Goal: Information Seeking & Learning: Stay updated

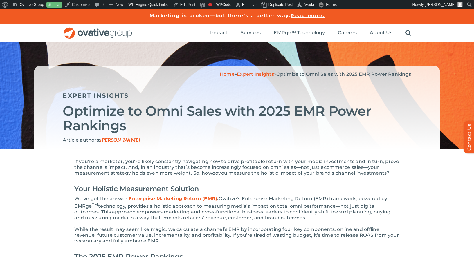
click at [257, 73] on link "Expert Insights" at bounding box center [255, 74] width 37 height 6
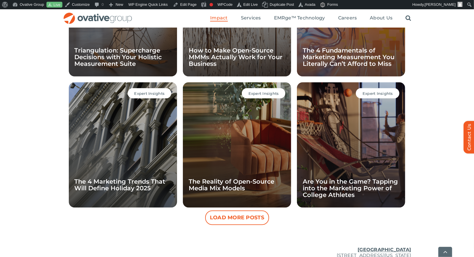
scroll to position [490, 0]
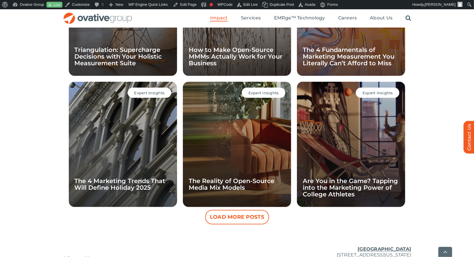
click at [242, 216] on button "Load More Posts" at bounding box center [237, 217] width 64 height 15
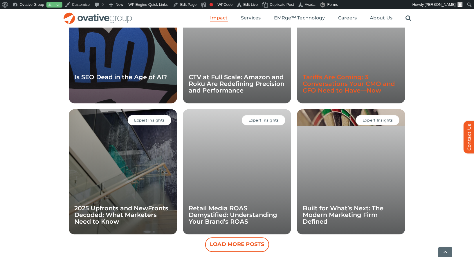
scroll to position [734, 0]
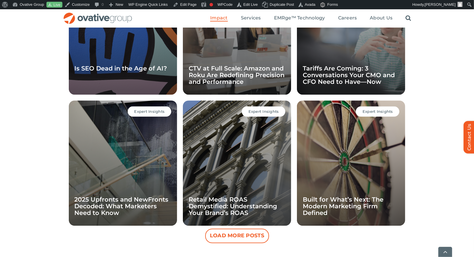
click at [247, 234] on button "Load More Posts" at bounding box center [237, 236] width 64 height 15
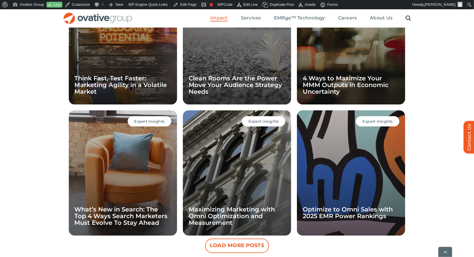
scroll to position [994, 0]
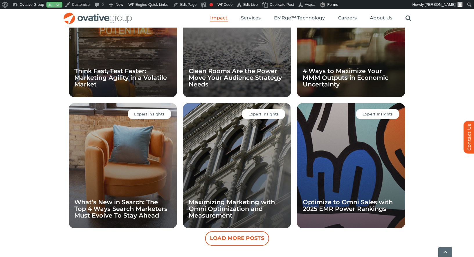
click at [246, 233] on button "Load More Posts" at bounding box center [237, 239] width 64 height 15
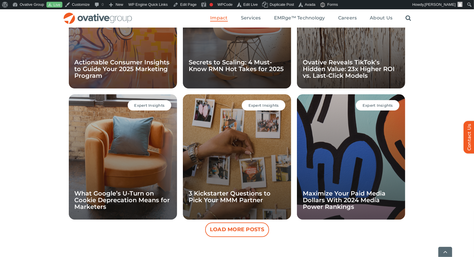
scroll to position [1266, 0]
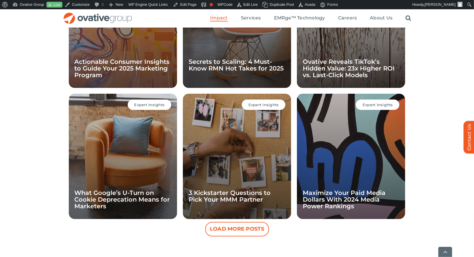
click at [241, 229] on button "Load More Posts" at bounding box center [237, 229] width 64 height 15
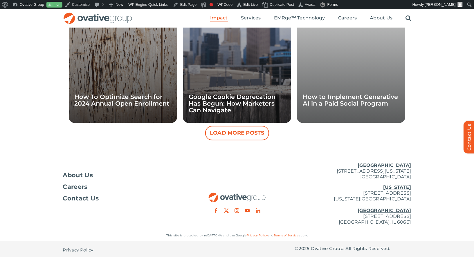
scroll to position [1626, 0]
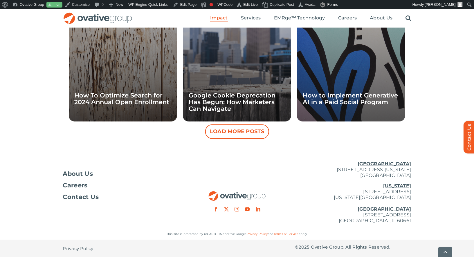
click at [234, 131] on button "Load More Posts" at bounding box center [237, 132] width 64 height 15
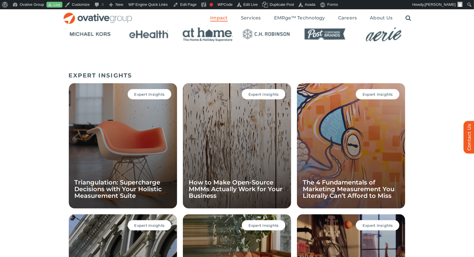
scroll to position [351, 0]
